Goal: Task Accomplishment & Management: Use online tool/utility

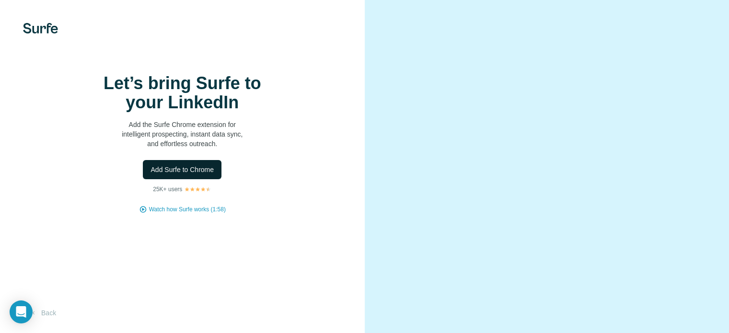
click at [178, 175] on span "Add Surfe to Chrome" at bounding box center [182, 170] width 63 height 10
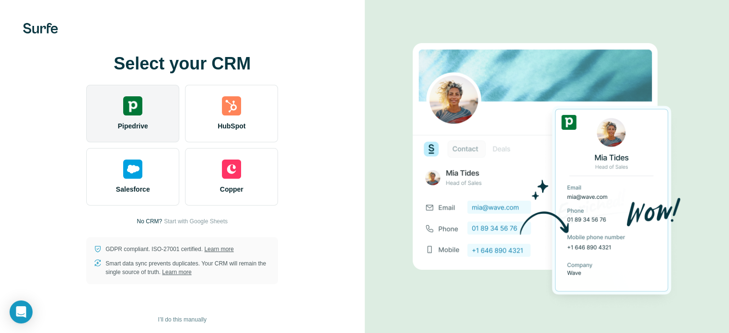
click at [142, 117] on div "Pipedrive" at bounding box center [132, 114] width 93 height 58
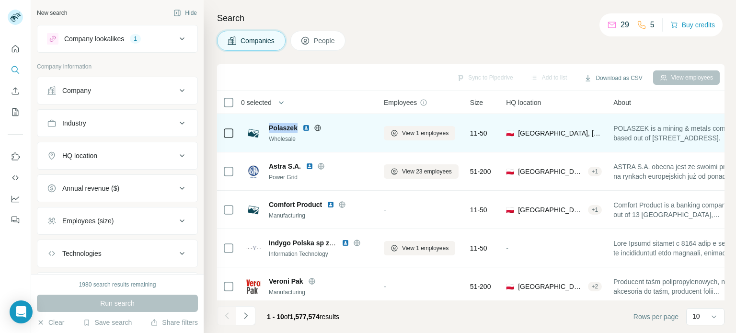
drag, startPoint x: 269, startPoint y: 124, endPoint x: 299, endPoint y: 129, distance: 30.7
click at [299, 129] on div "Polaszek" at bounding box center [321, 128] width 104 height 10
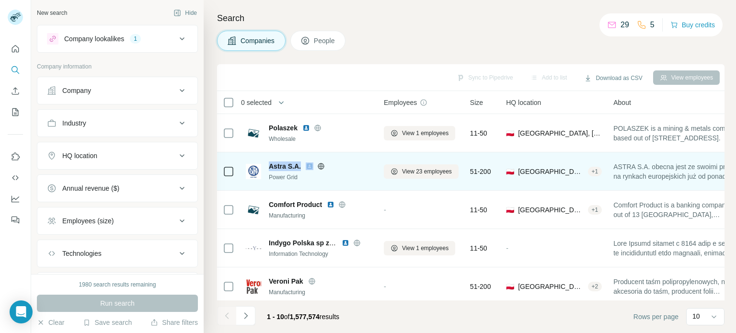
drag, startPoint x: 269, startPoint y: 166, endPoint x: 304, endPoint y: 168, distance: 34.1
click at [304, 168] on div "Astra S.A." at bounding box center [321, 167] width 104 height 10
